Goal: Task Accomplishment & Management: Manage account settings

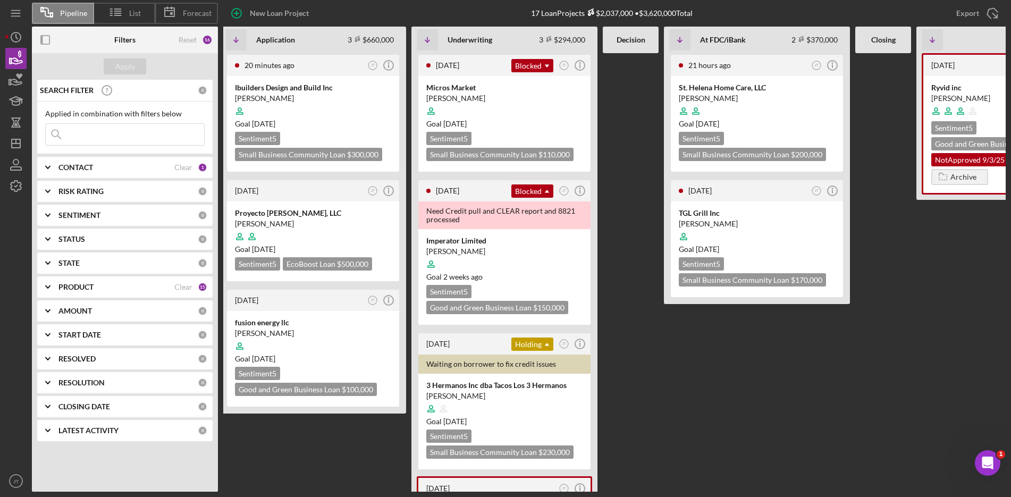
scroll to position [0, 181]
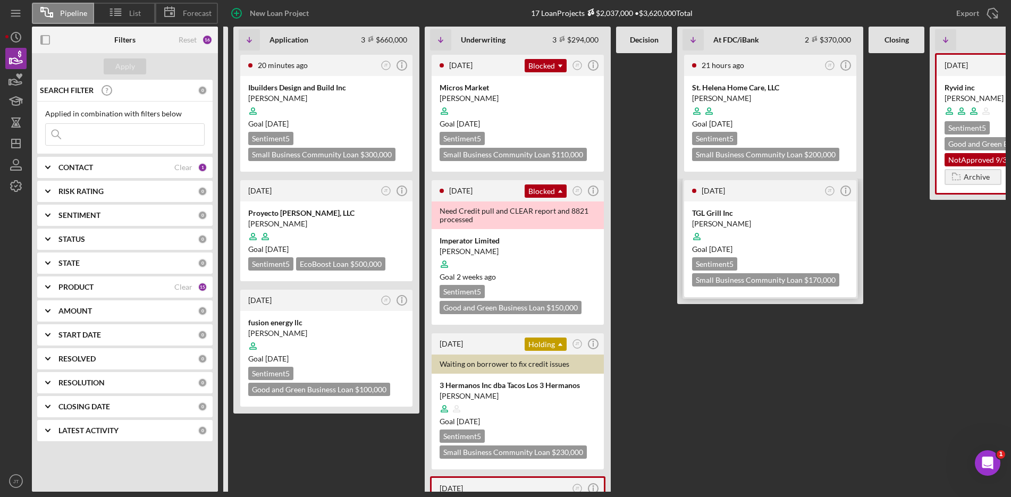
click at [778, 230] on div at bounding box center [770, 237] width 156 height 20
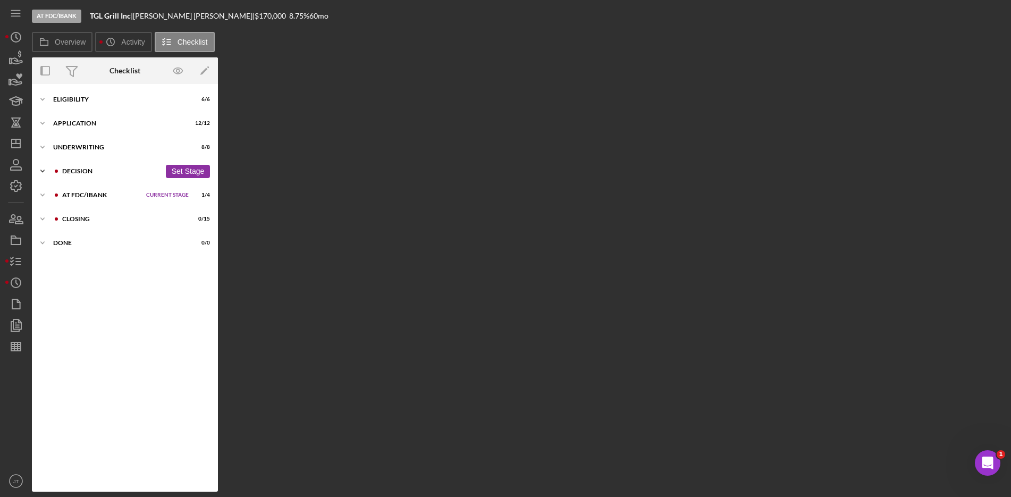
click at [95, 174] on div "Icon/Expander Decision 4 / 4 Set Stage" at bounding box center [125, 171] width 186 height 21
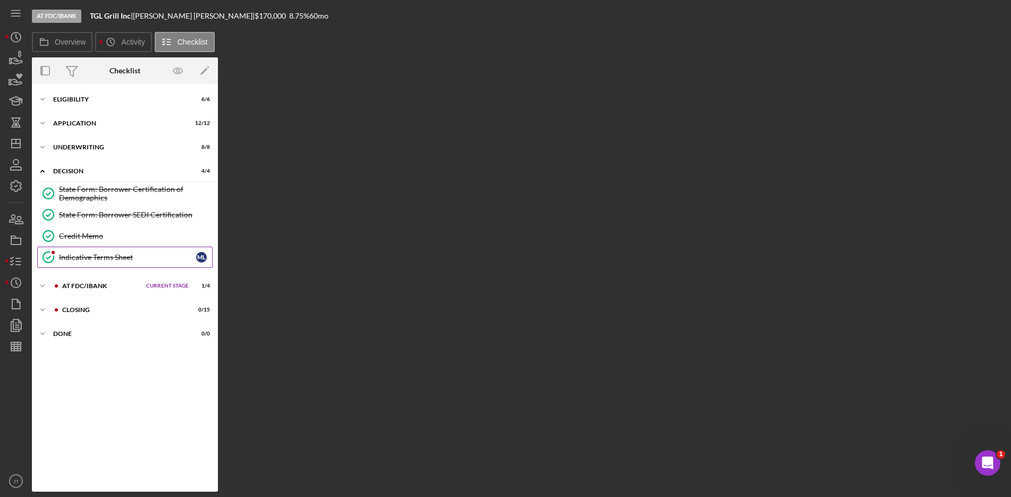
click at [110, 261] on div "Indicative Terms Sheet" at bounding box center [127, 257] width 137 height 9
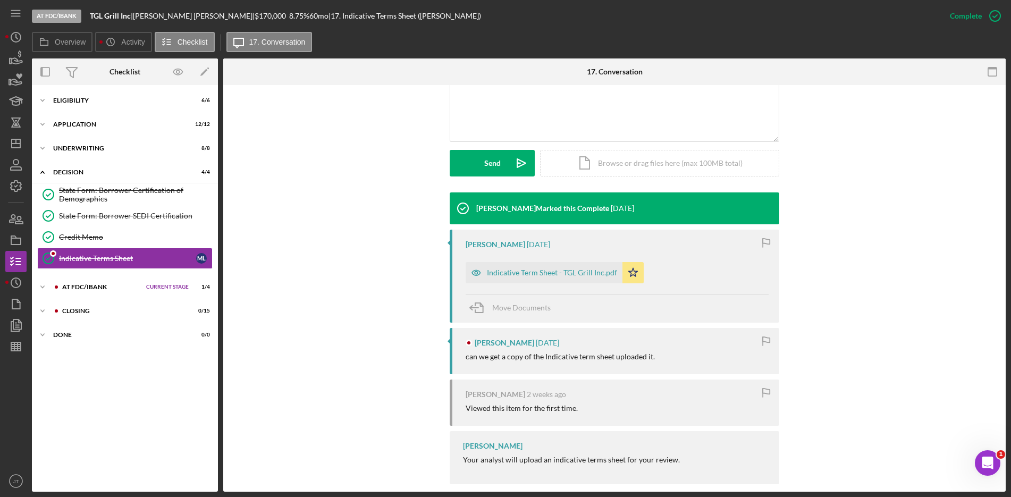
scroll to position [249, 0]
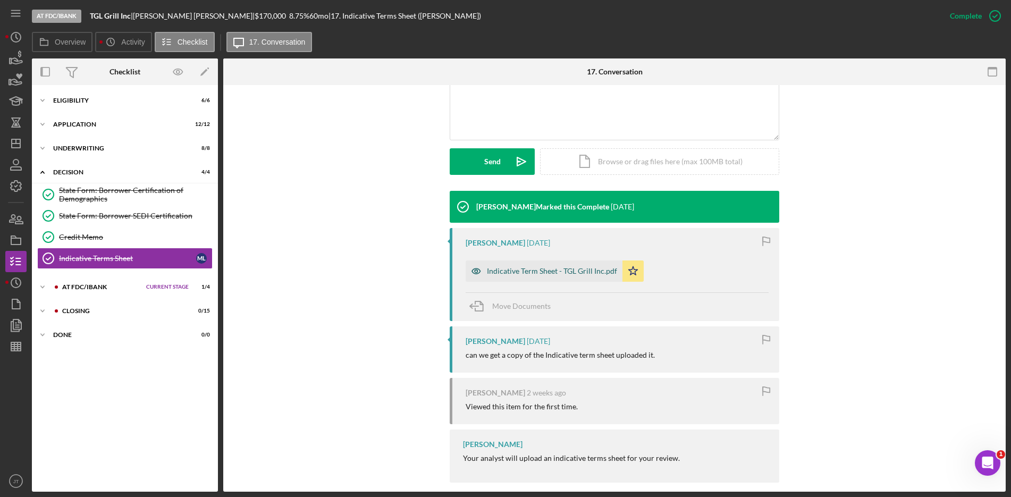
click at [529, 264] on div "Indicative Term Sheet - TGL Grill Inc.pdf" at bounding box center [544, 271] width 157 height 21
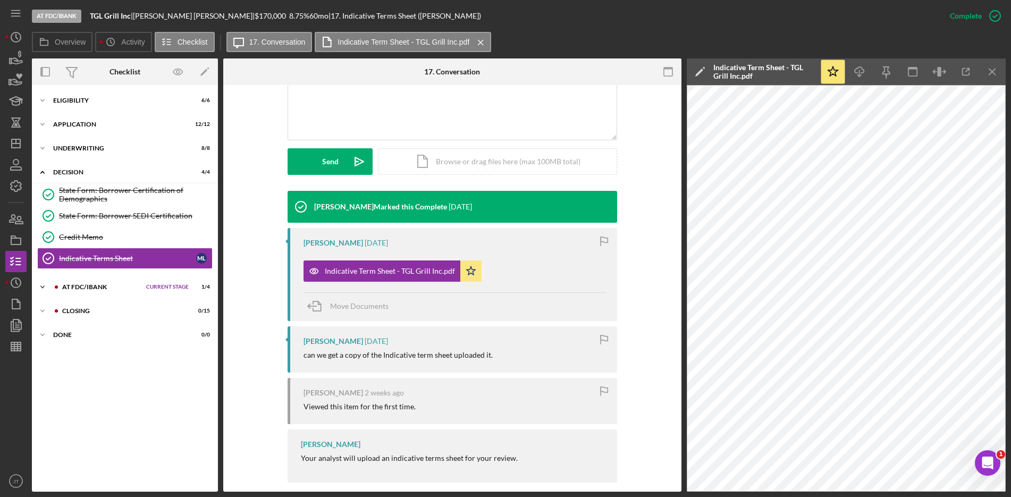
click at [83, 289] on div "At FDC/iBank" at bounding box center [101, 287] width 79 height 6
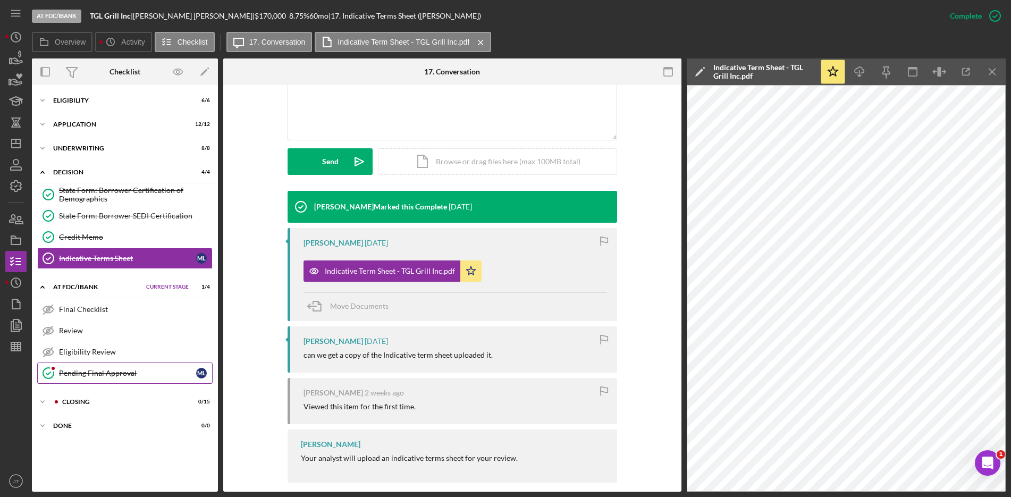
click at [89, 371] on div "Pending Final Approval" at bounding box center [127, 373] width 137 height 9
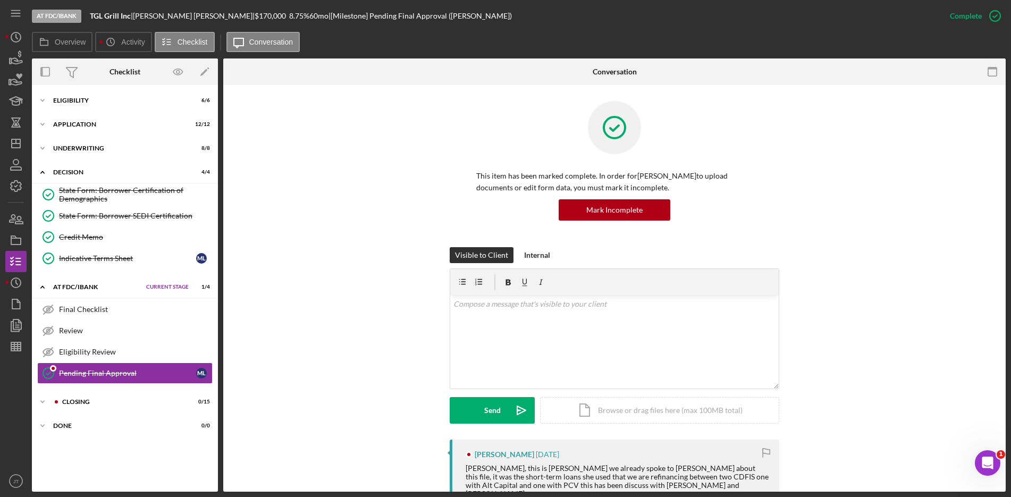
scroll to position [253, 0]
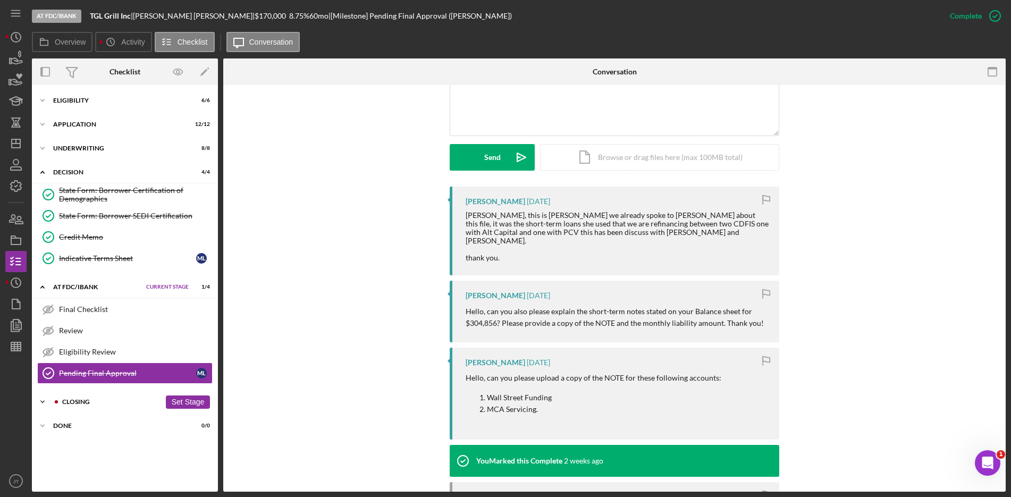
click at [102, 405] on div "Icon/Expander Closing 0 / 15 Set Stage" at bounding box center [125, 401] width 186 height 21
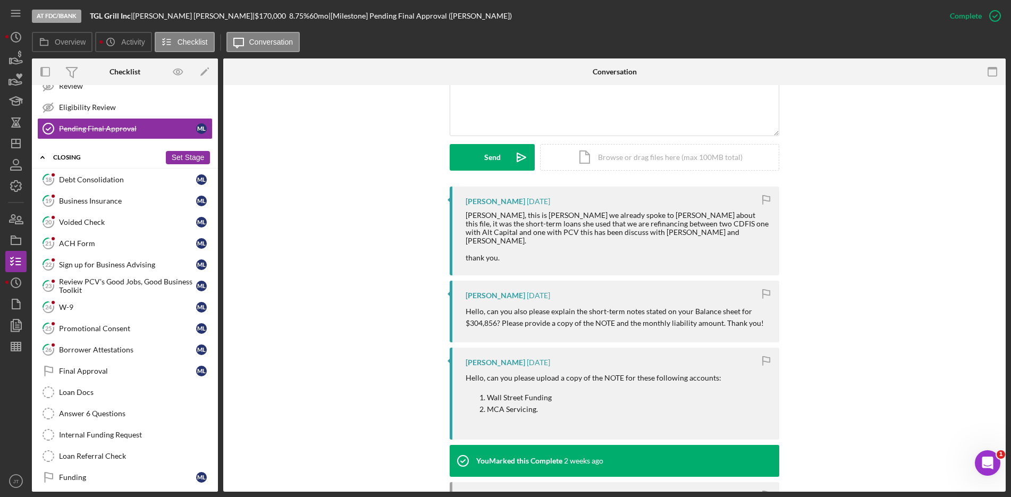
scroll to position [275, 0]
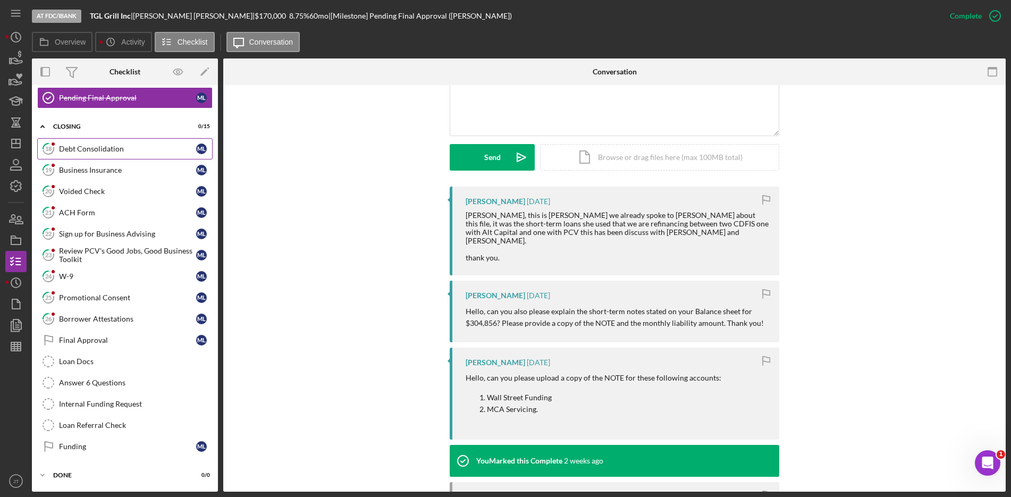
click at [108, 148] on div "Debt Consolidation" at bounding box center [127, 149] width 137 height 9
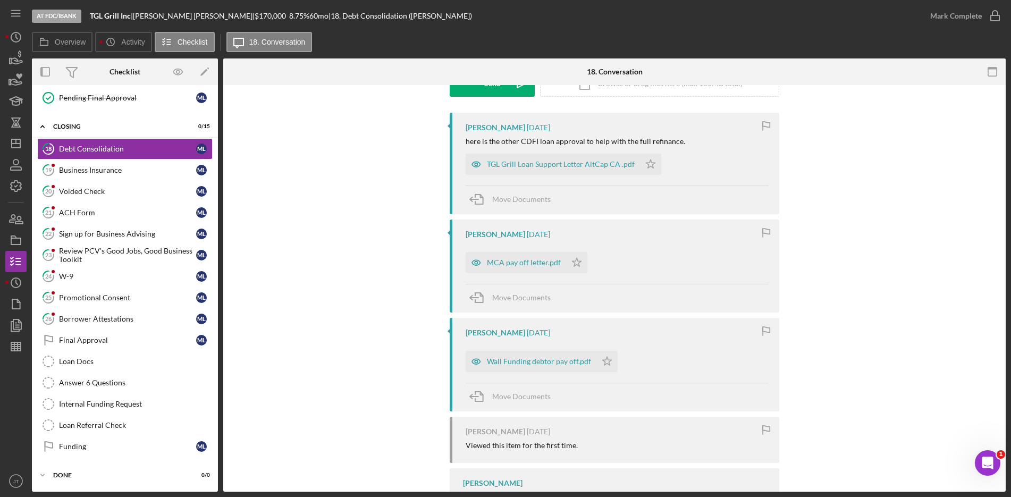
scroll to position [180, 0]
click at [519, 364] on div "Wall Funding debtor pay off.pdf" at bounding box center [539, 362] width 104 height 9
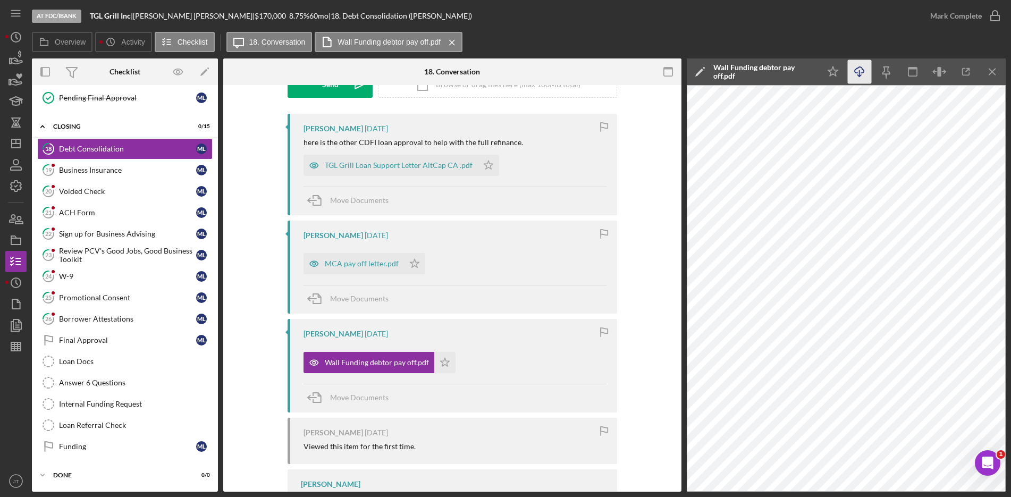
click at [860, 73] on line "button" at bounding box center [860, 73] width 0 height 6
click at [430, 168] on div "TGL Grill Loan Support Letter AltCap CA .pdf" at bounding box center [399, 165] width 148 height 9
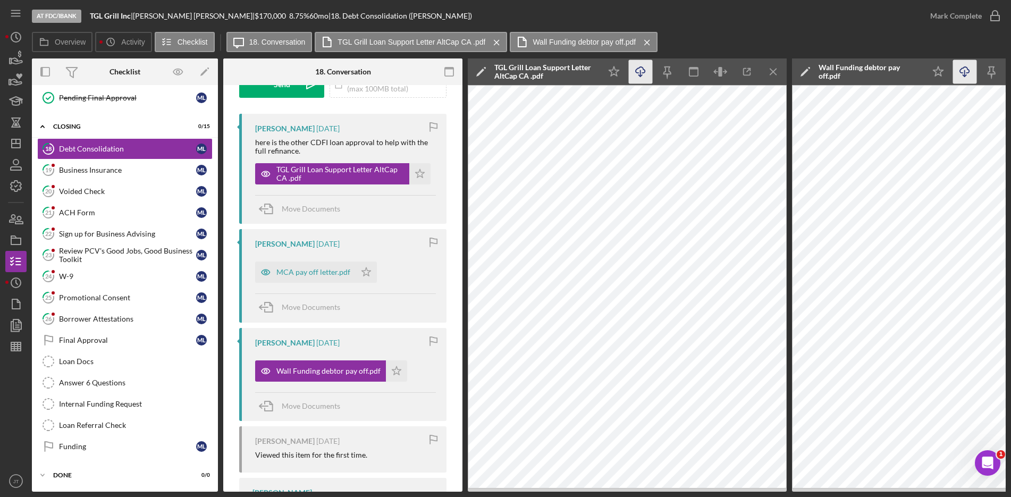
click at [638, 76] on icon "Icon/Download" at bounding box center [641, 72] width 24 height 24
